Goal: Task Accomplishment & Management: Use online tool/utility

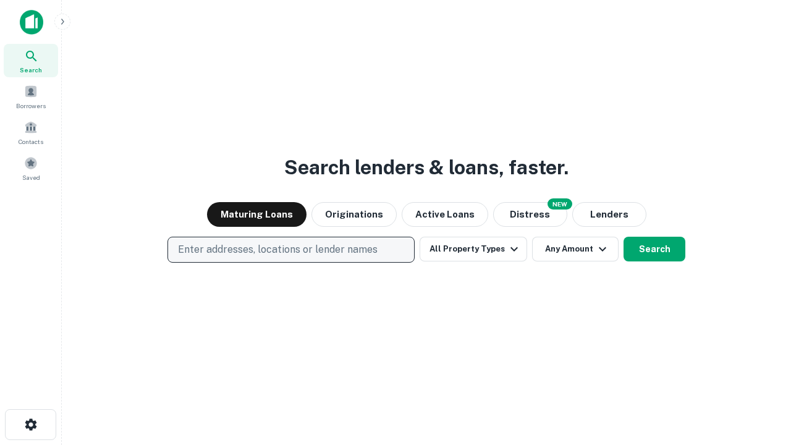
click at [290, 250] on p "Enter addresses, locations or lender names" at bounding box center [278, 249] width 200 height 15
type input "**********"
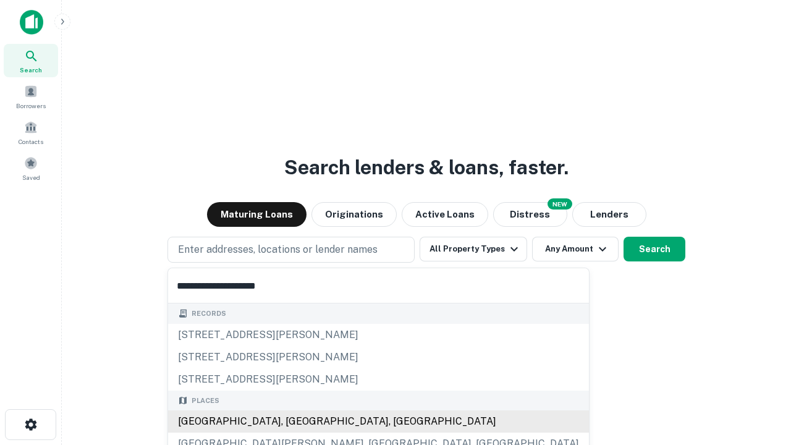
click at [295, 421] on div "[GEOGRAPHIC_DATA], [GEOGRAPHIC_DATA], [GEOGRAPHIC_DATA]" at bounding box center [378, 421] width 421 height 22
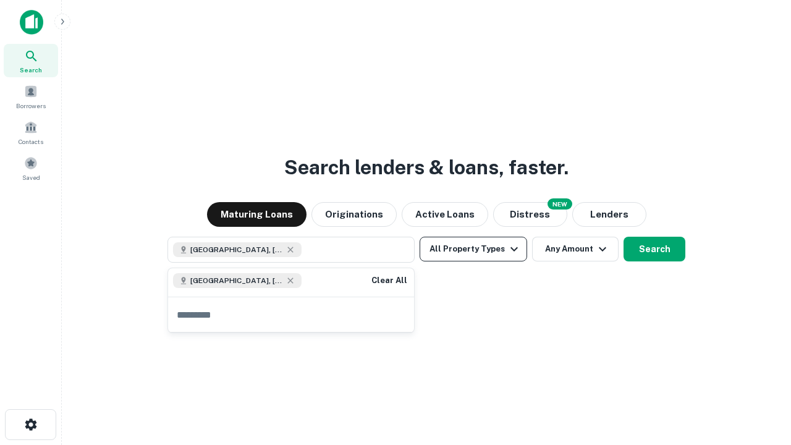
click at [473, 249] on button "All Property Types" at bounding box center [474, 249] width 108 height 25
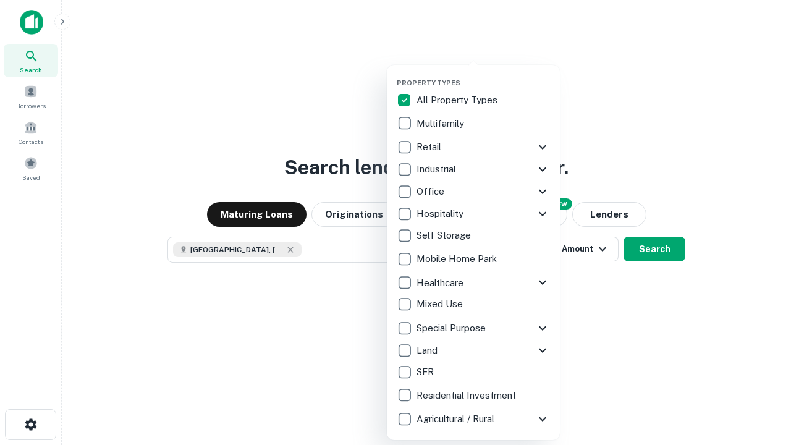
click at [483, 75] on button "button" at bounding box center [483, 75] width 173 height 1
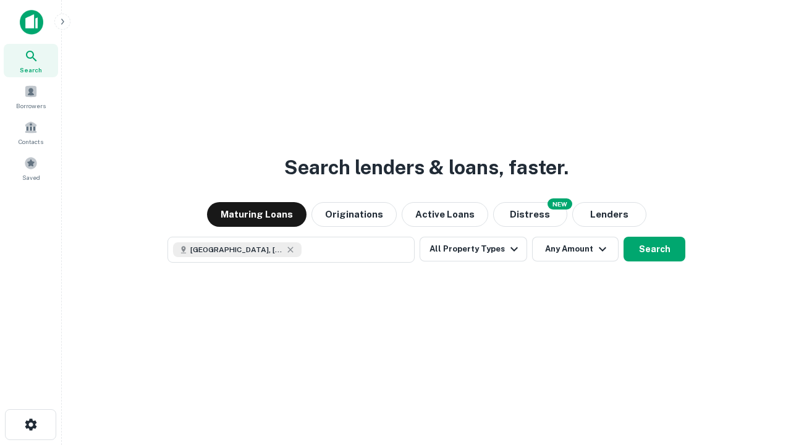
scroll to position [20, 0]
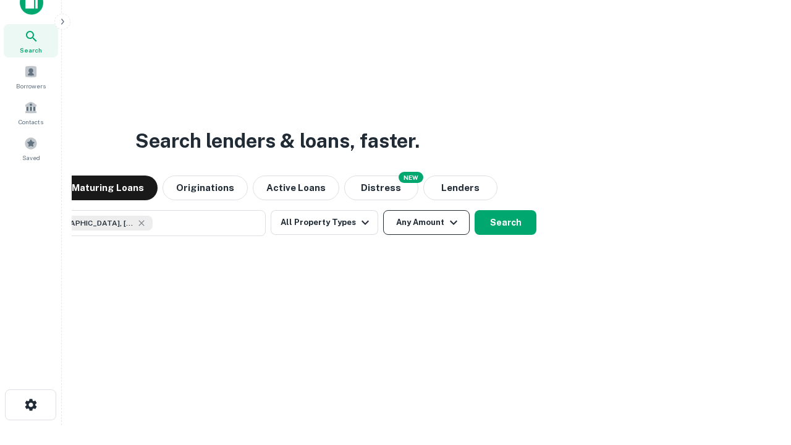
click at [383, 210] on button "Any Amount" at bounding box center [426, 222] width 87 height 25
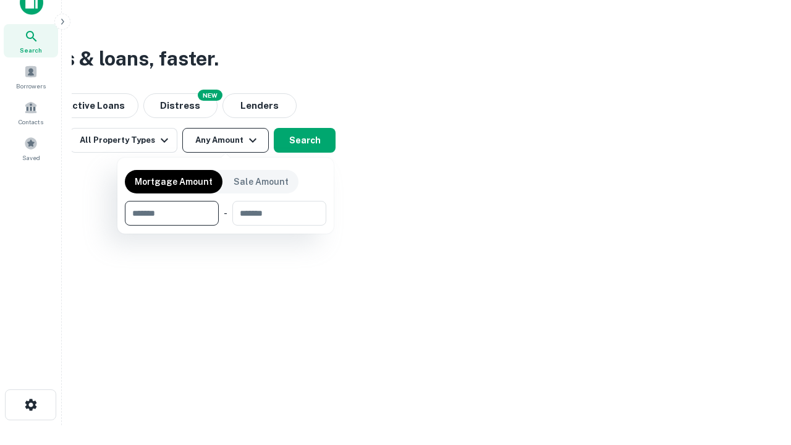
type input "*******"
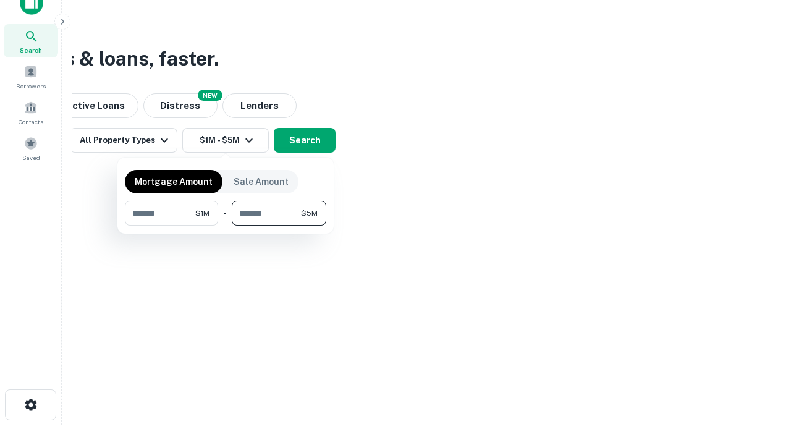
type input "*******"
click at [226, 226] on button "button" at bounding box center [225, 226] width 201 height 1
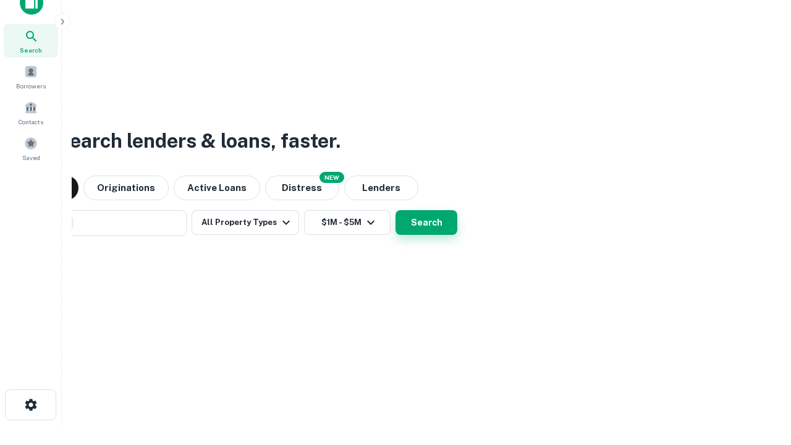
click at [395, 210] on button "Search" at bounding box center [426, 222] width 62 height 25
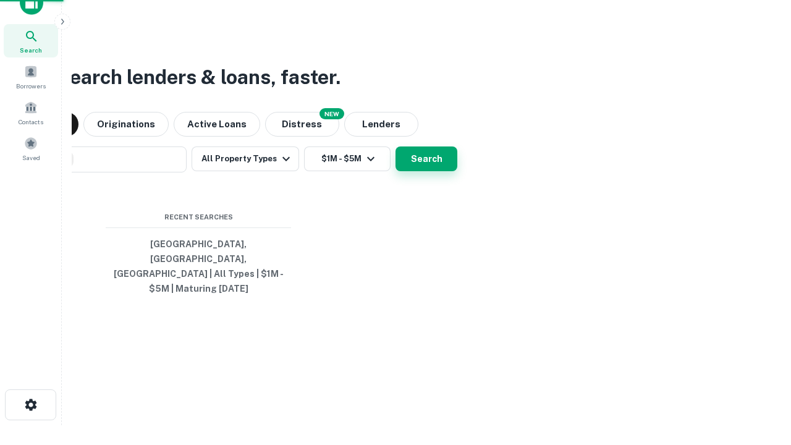
scroll to position [40, 350]
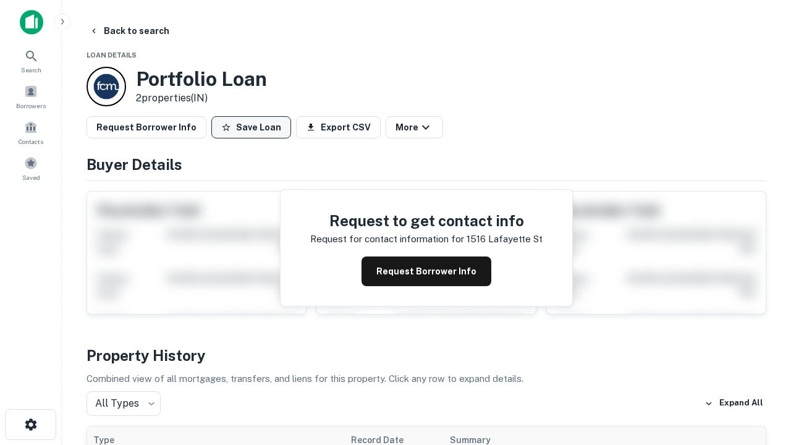
click at [251, 127] on button "Save Loan" at bounding box center [251, 127] width 80 height 22
click at [254, 127] on button "Save Loan" at bounding box center [251, 127] width 80 height 22
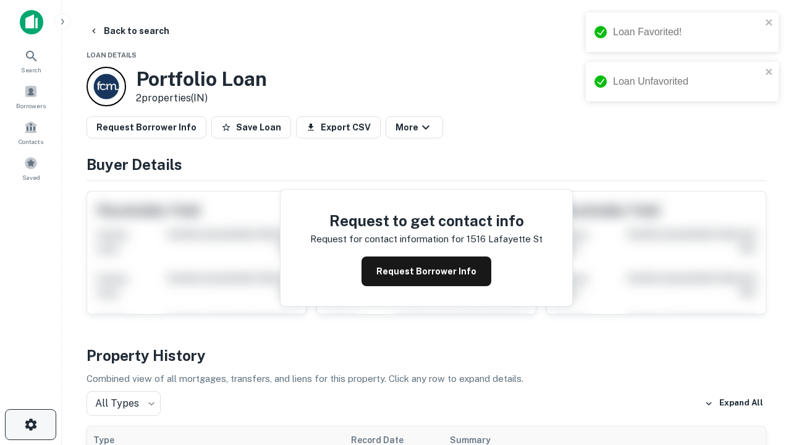
click at [30, 424] on icon "button" at bounding box center [30, 424] width 15 height 15
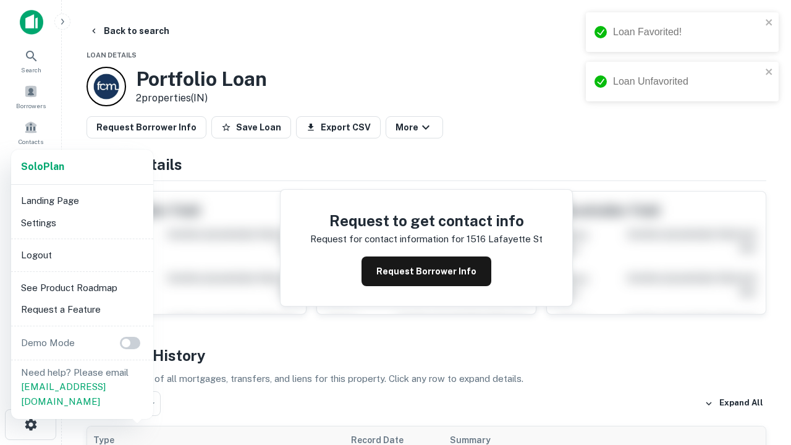
click at [82, 255] on li "Logout" at bounding box center [82, 255] width 132 height 22
